Goal: Check status: Check status

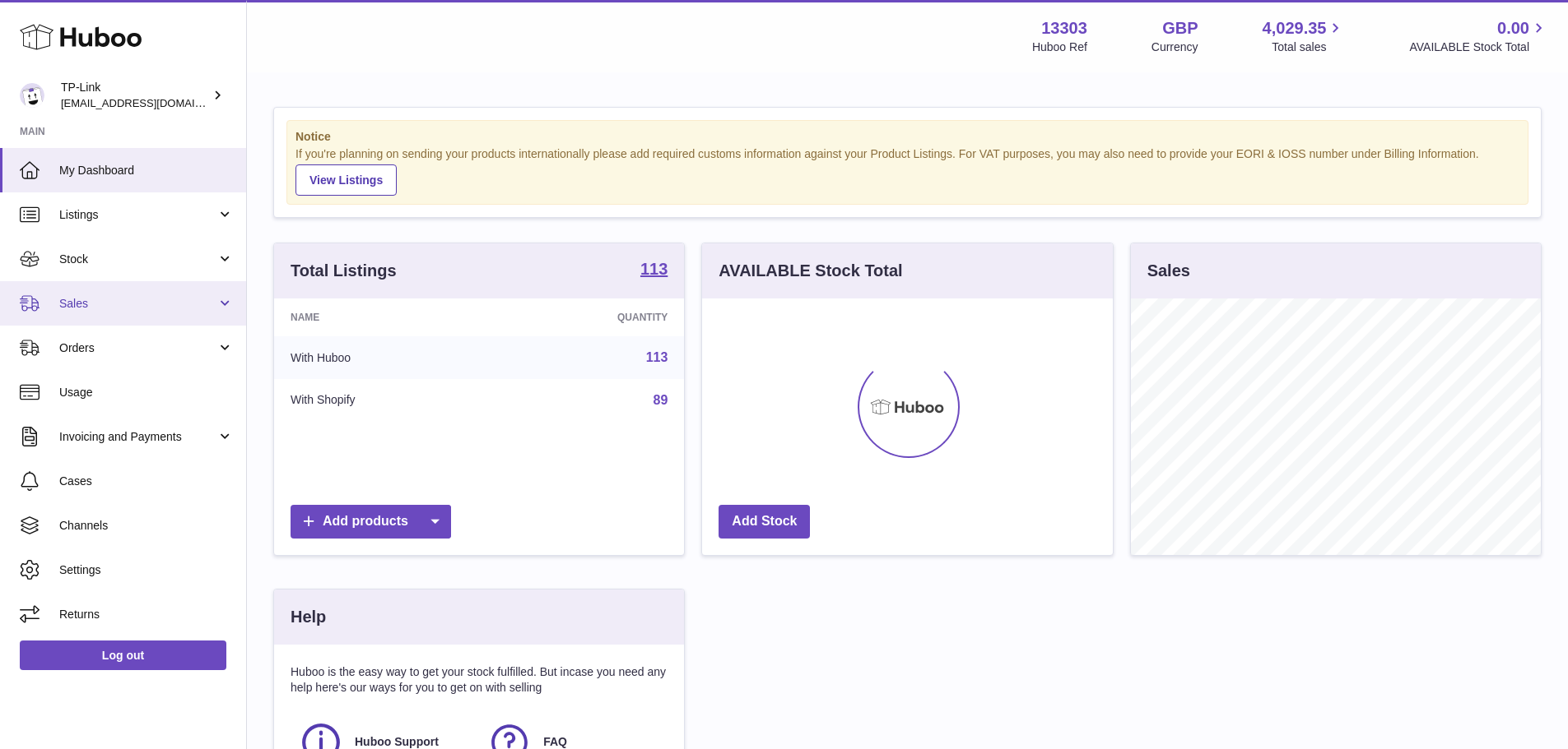
scroll to position [257, 411]
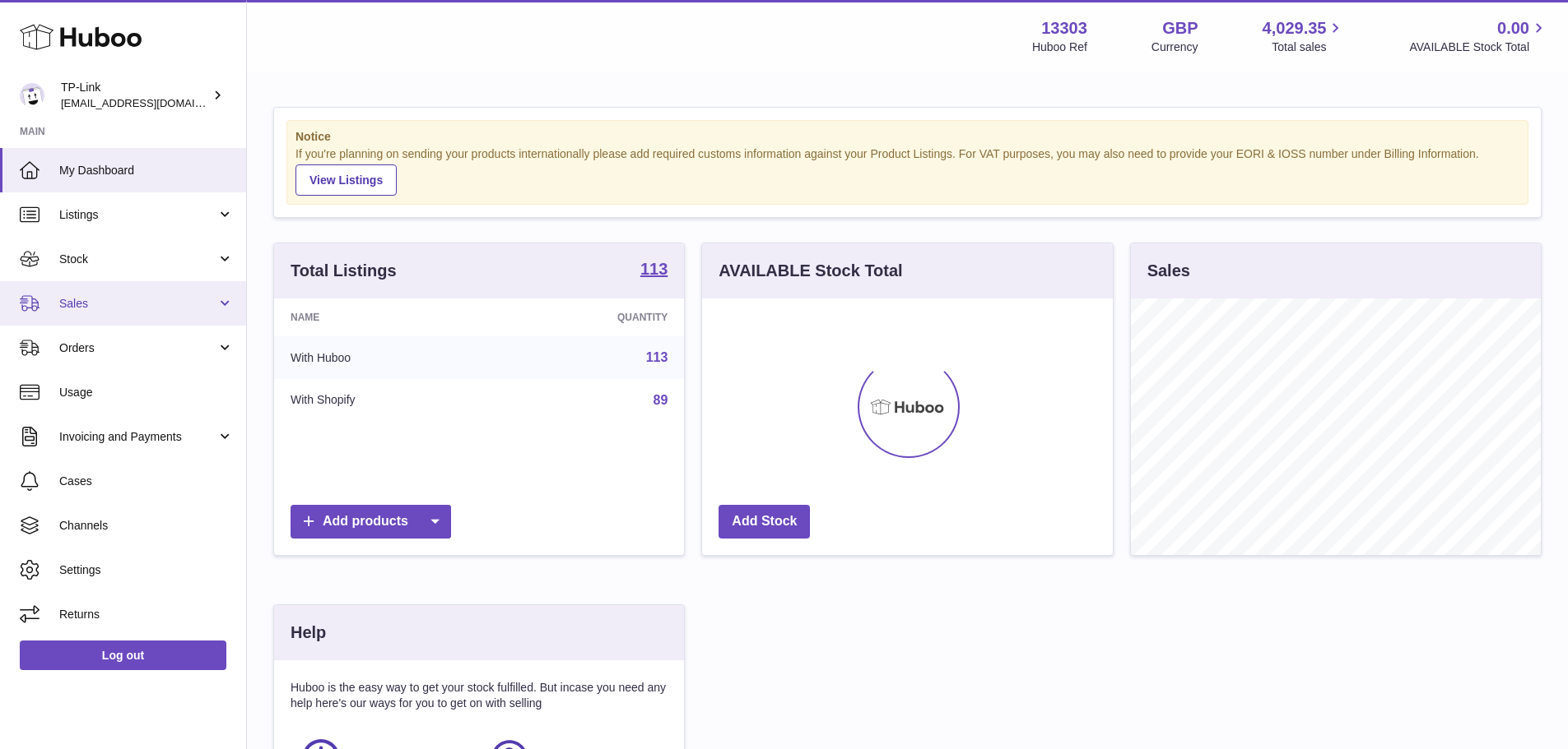
click at [175, 311] on span "Sales" at bounding box center [137, 304] width 157 height 15
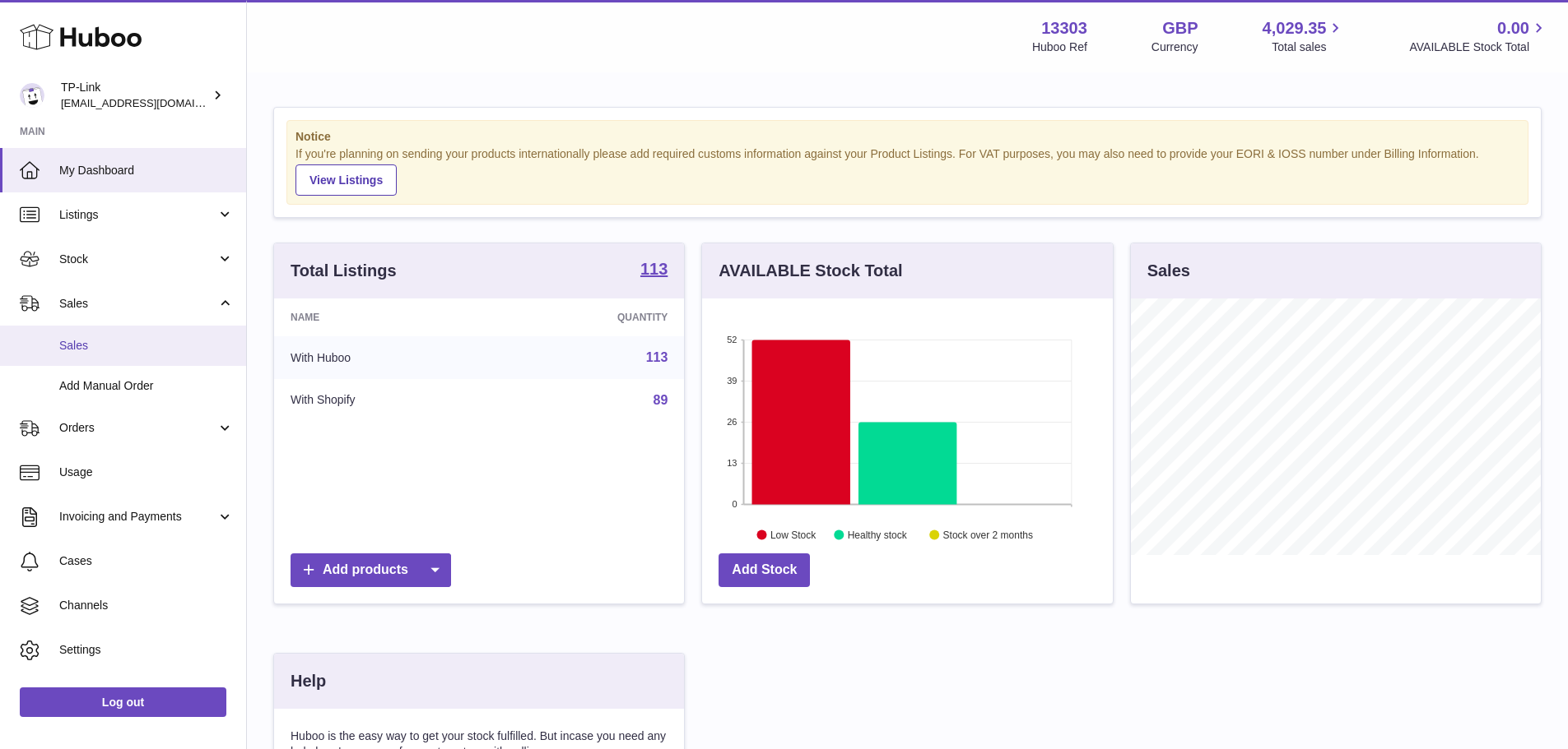
click at [165, 351] on span "Sales" at bounding box center [146, 345] width 174 height 15
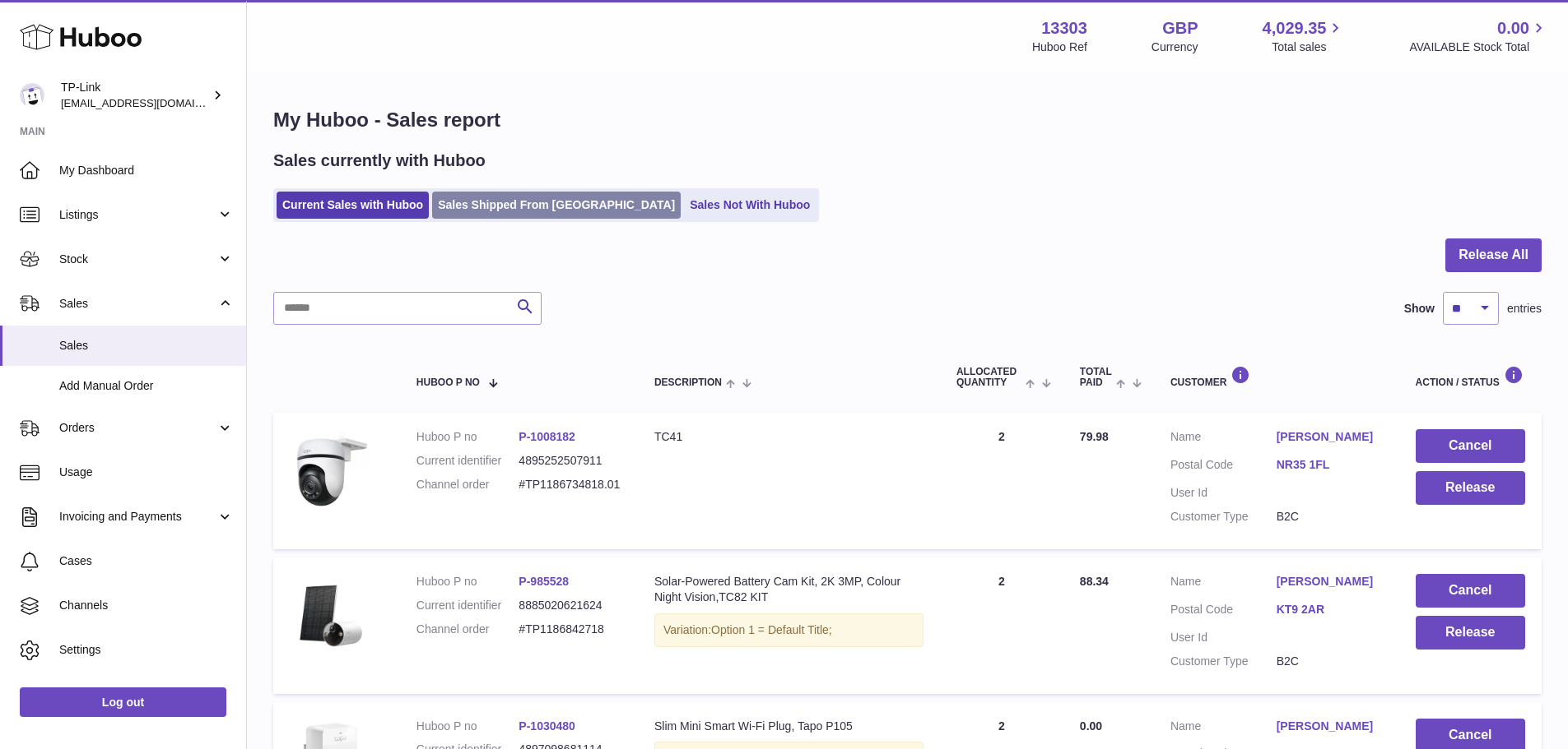
click at [533, 215] on link "Sales Shipped From [GEOGRAPHIC_DATA]" at bounding box center [556, 205] width 249 height 27
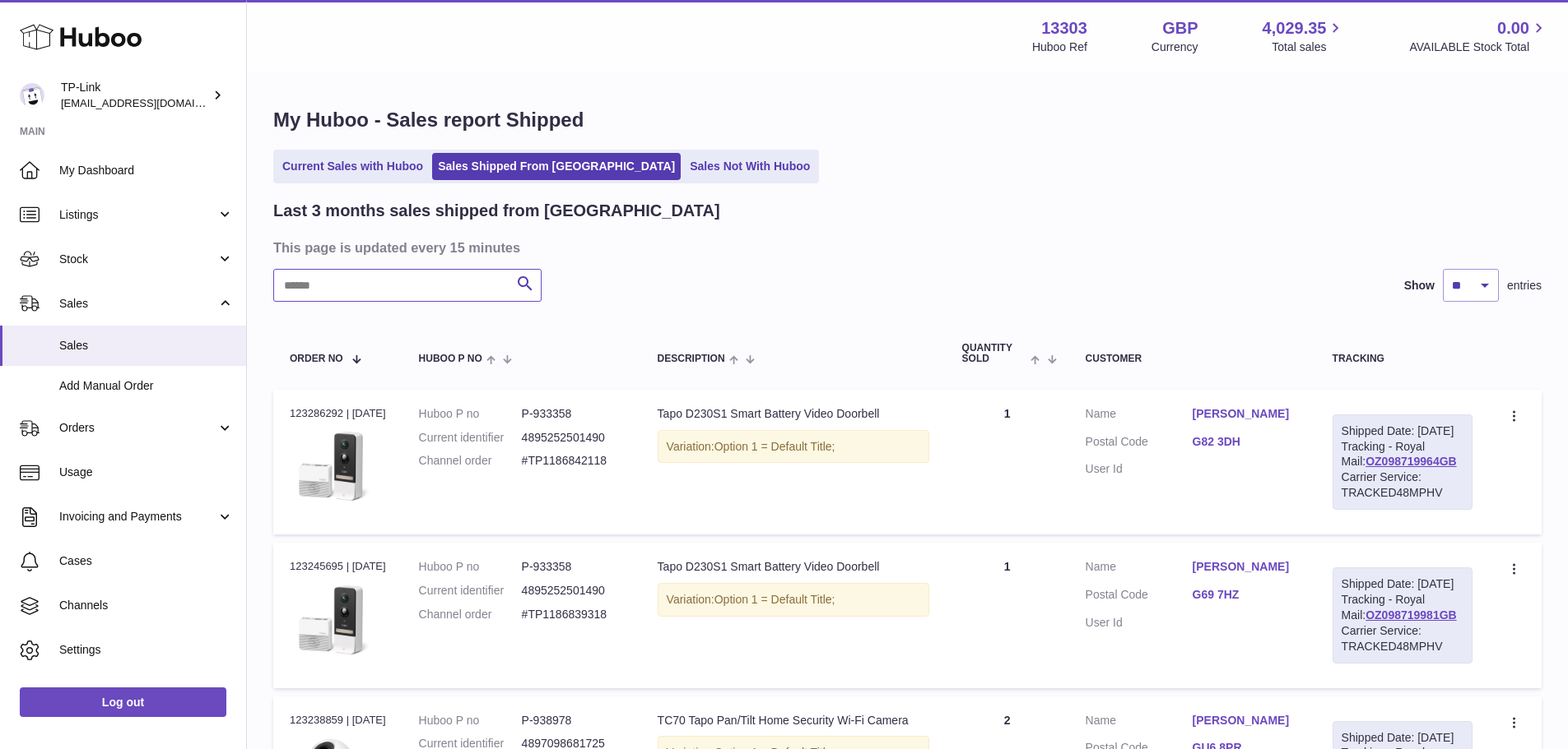
click at [452, 293] on input "text" at bounding box center [407, 285] width 269 height 33
paste input "**********"
type input "**********"
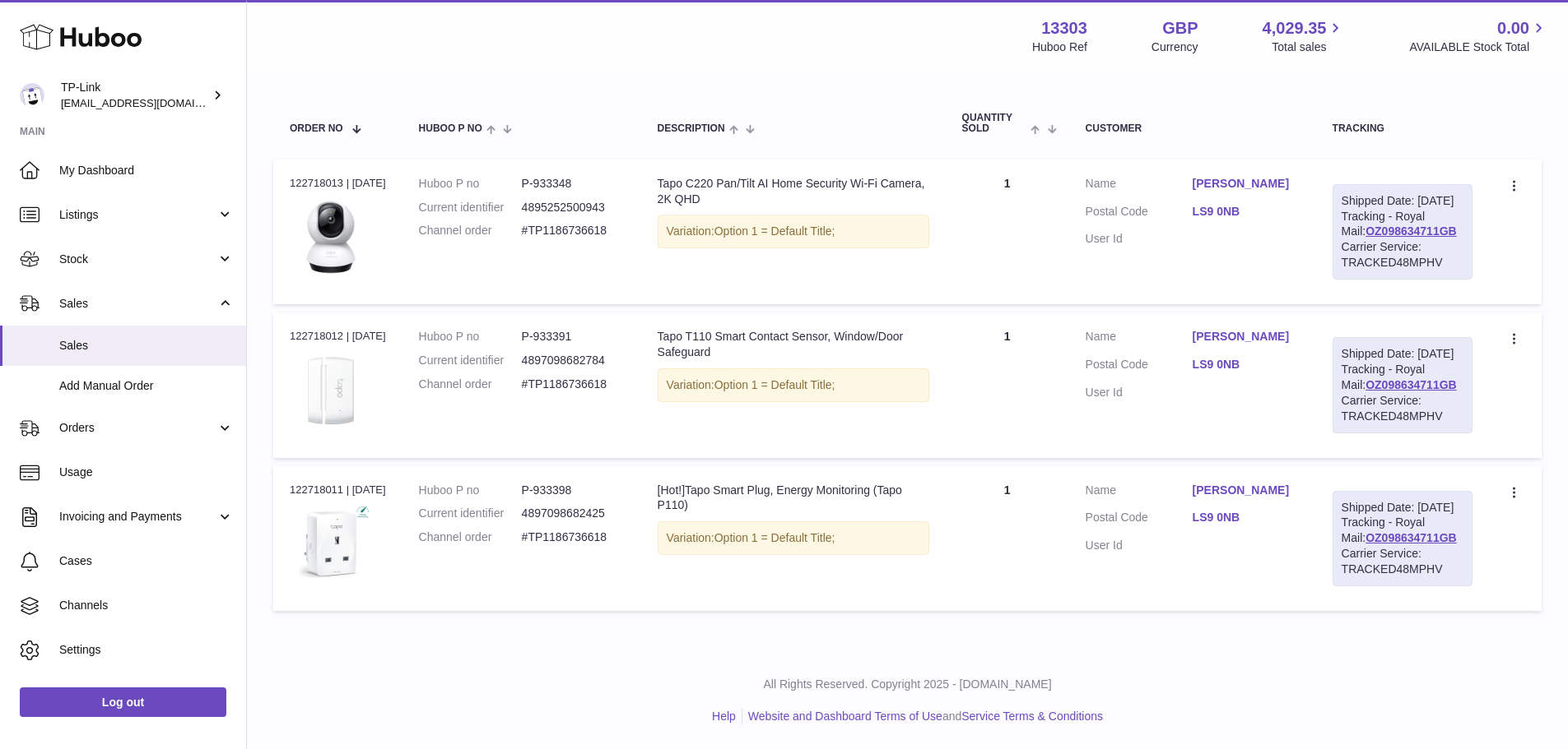
scroll to position [323, 0]
click at [1414, 542] on link "OZ098634711GB" at bounding box center [1411, 538] width 92 height 13
drag, startPoint x: 1202, startPoint y: 519, endPoint x: 1227, endPoint y: 516, distance: 25.2
click at [1227, 516] on dl "Customer Name Mr Andrew Catterill Postal Code LS9 0NB User Id" at bounding box center [1192, 523] width 214 height 80
click at [1267, 519] on dl "Customer Name Mr Andrew Catterill Postal Code LS9 0NB User Id" at bounding box center [1192, 523] width 214 height 80
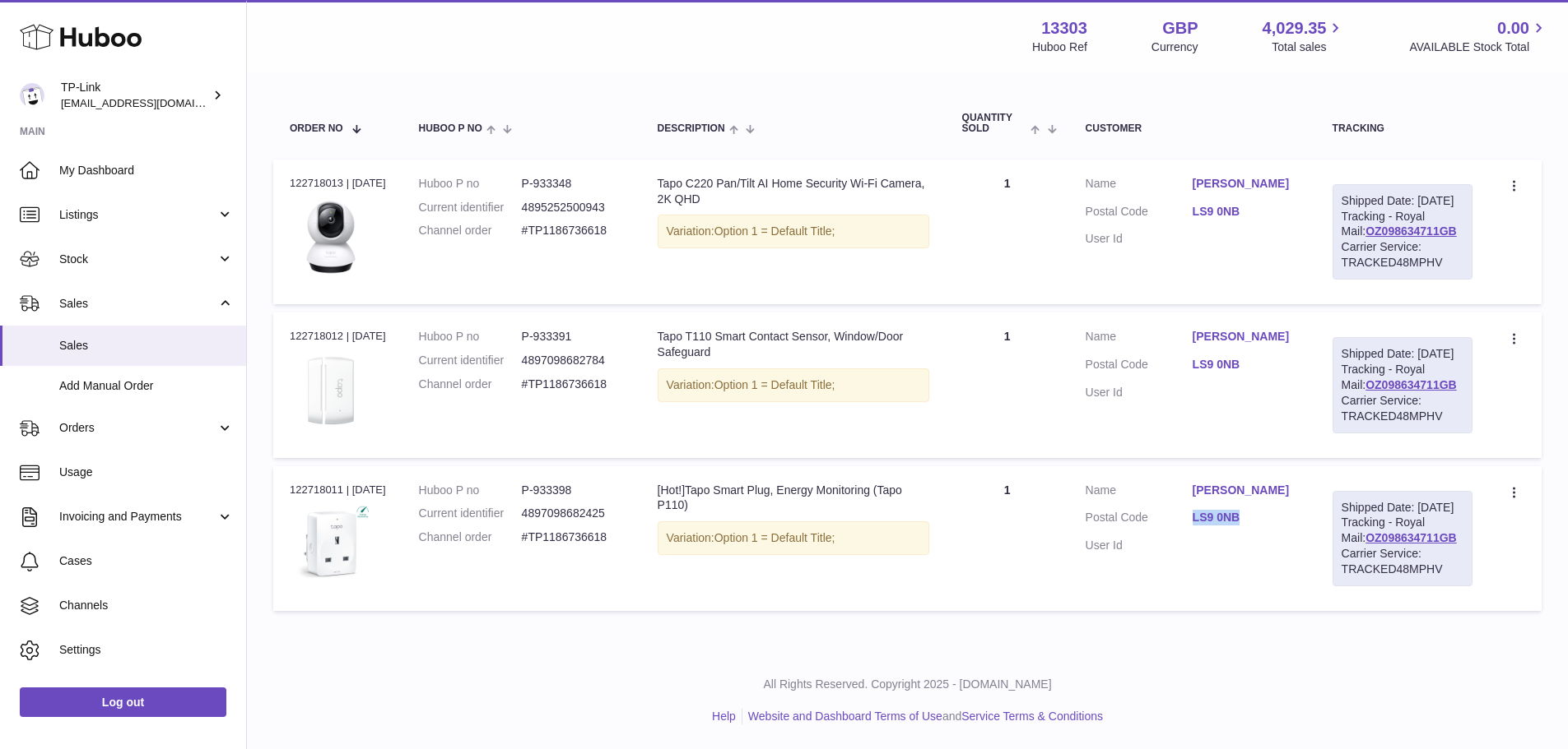
drag, startPoint x: 1247, startPoint y: 516, endPoint x: 1199, endPoint y: 515, distance: 48.0
click at [1199, 515] on dl "Customer Name Mr Andrew Catterill Postal Code LS9 0NB User Id" at bounding box center [1192, 523] width 214 height 80
copy link "LS9 0NB"
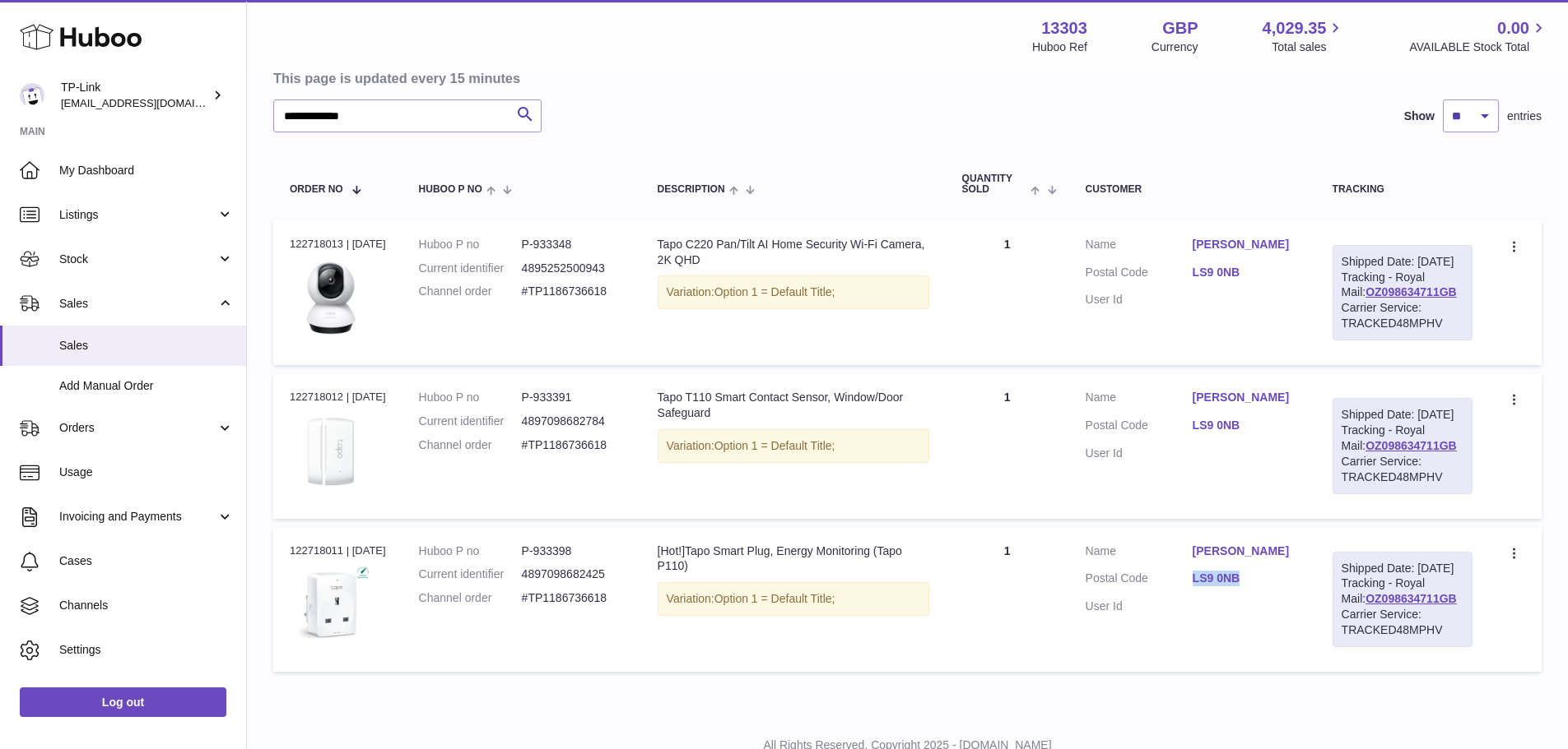
scroll to position [159, 0]
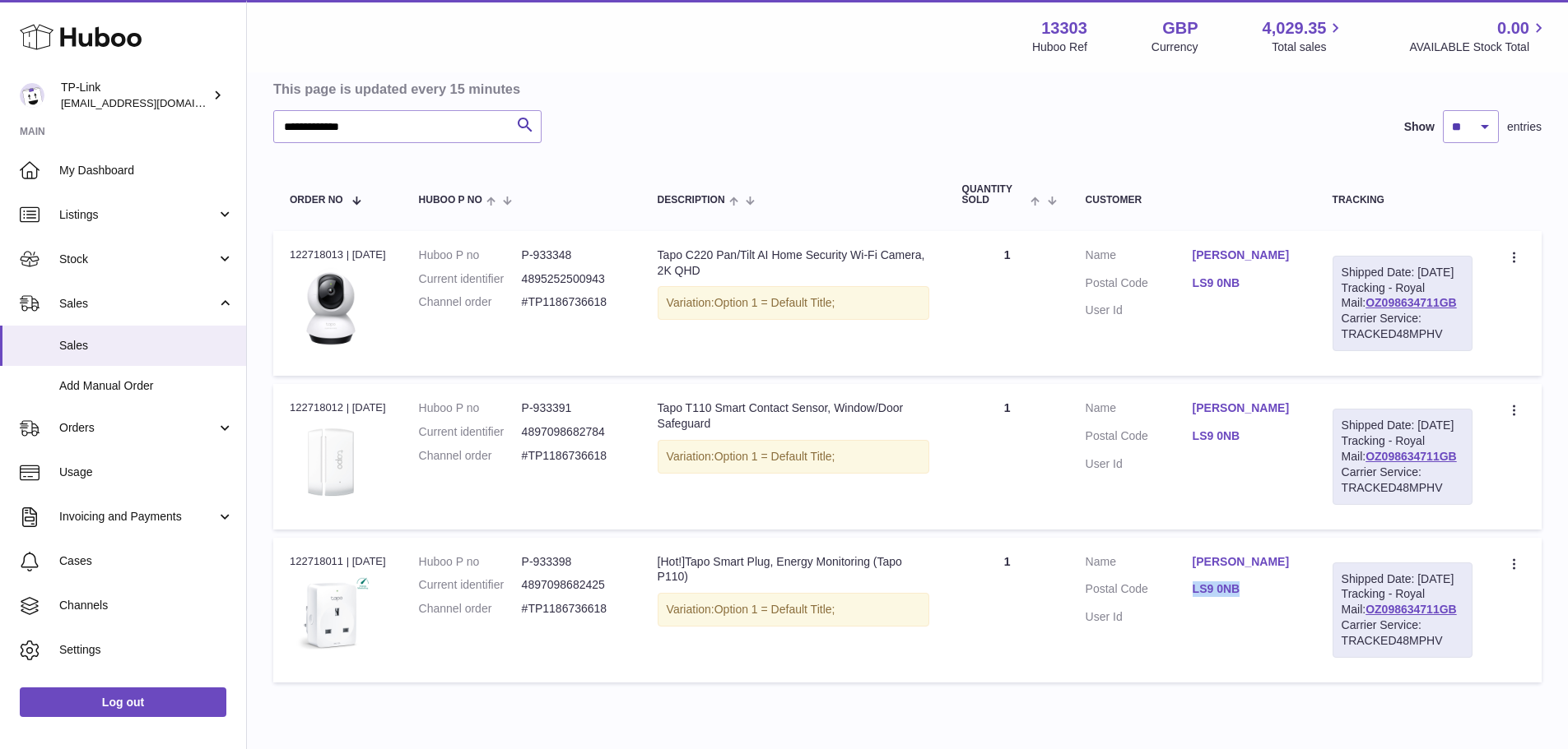
click at [1210, 416] on link "Mr Andrew Catterill" at bounding box center [1245, 408] width 107 height 15
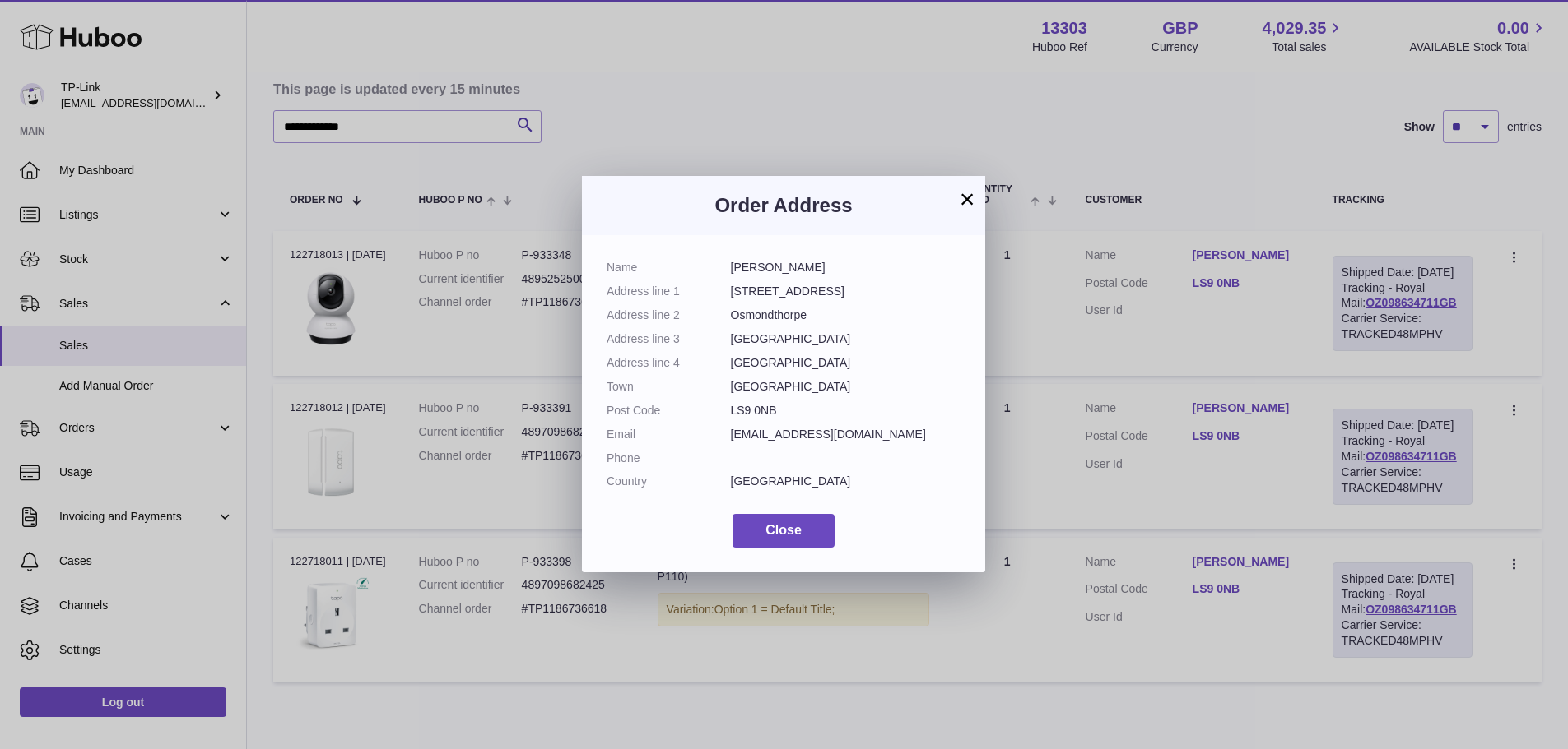
click at [1103, 416] on div "× Order Address Name Mr Andrew Catterill Address line 1 5 Rookwood Parade Addre…" at bounding box center [784, 374] width 1568 height 749
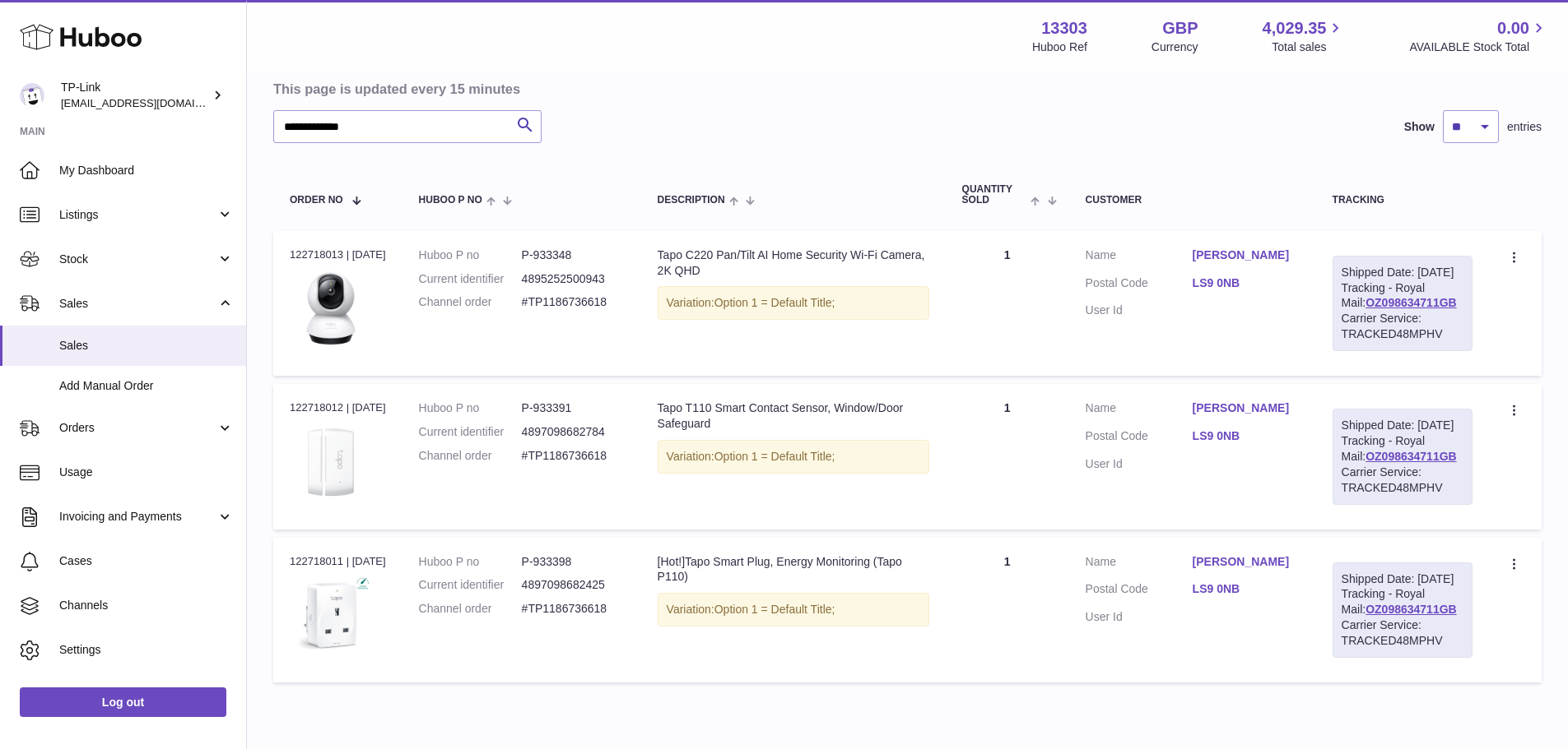
click at [314, 259] on div "Order no 122718013 | 12th Aug" at bounding box center [337, 255] width 96 height 14
copy div "122718013"
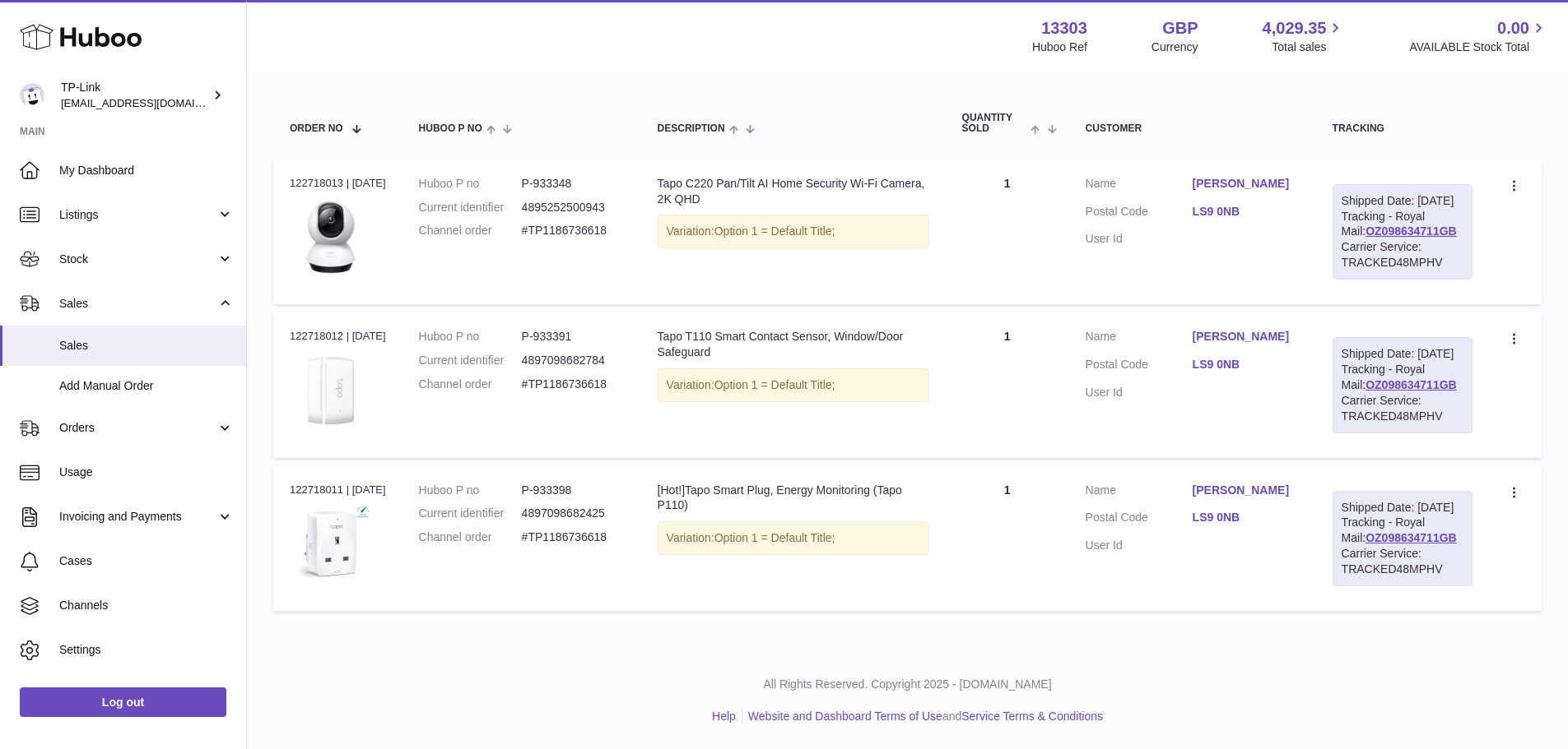
click at [314, 498] on div "Order no 122718011 | 12th Aug" at bounding box center [337, 490] width 96 height 14
click at [558, 551] on dl "Huboo P no P-933398 Current identifier 4897098682425 Channel order #TP1186736618" at bounding box center [521, 519] width 206 height 72
copy dd "933398"
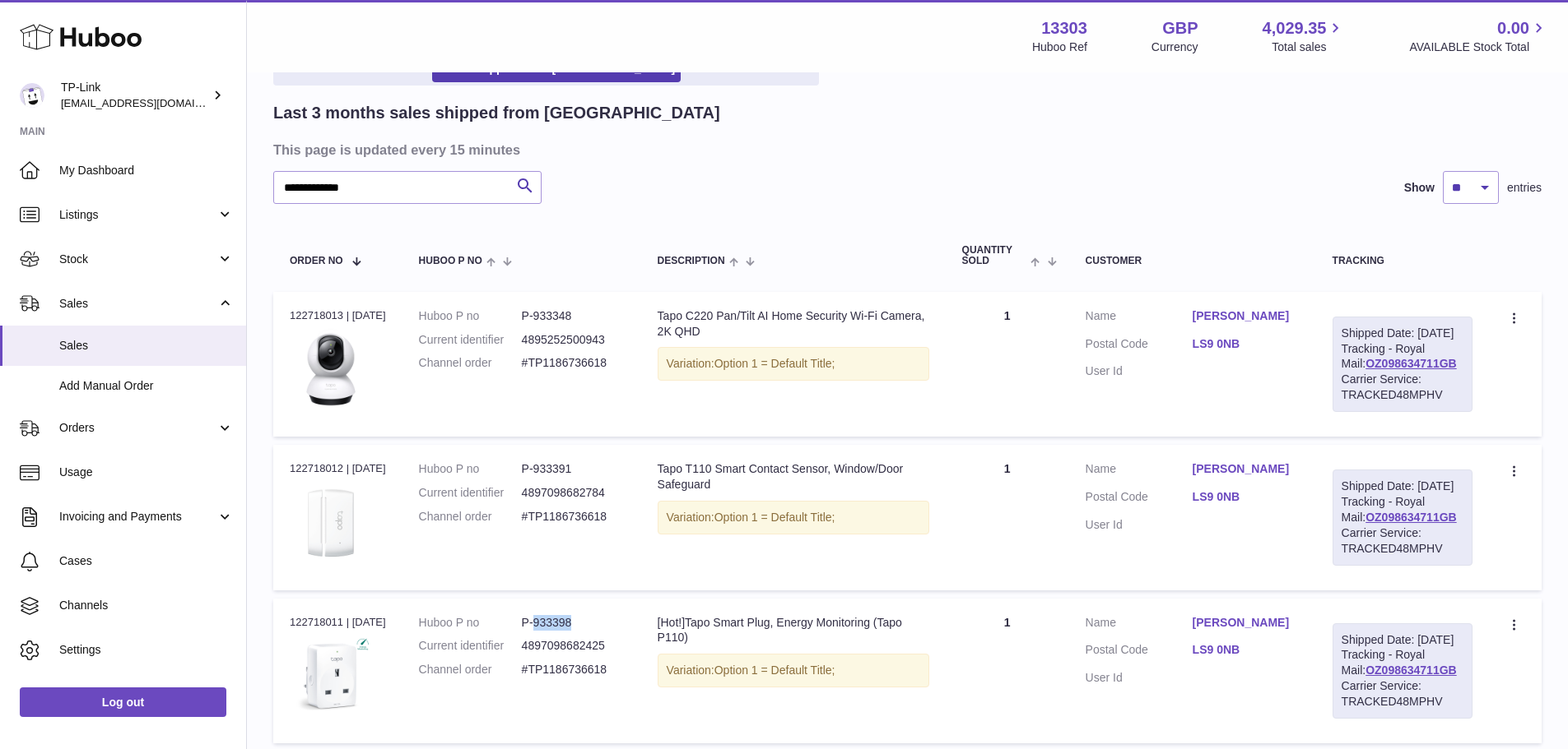
scroll to position [76, 0]
